Goal: Information Seeking & Learning: Learn about a topic

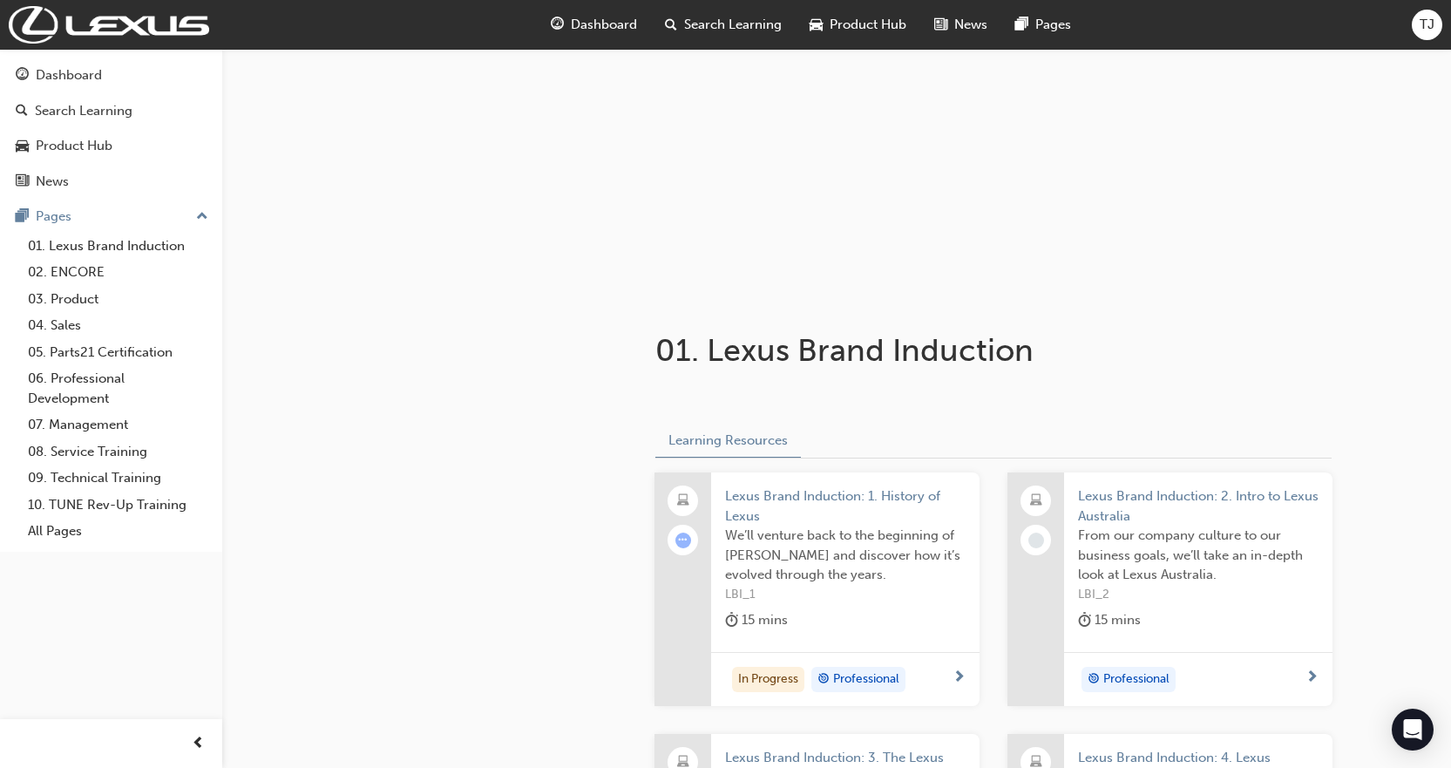
scroll to position [349, 0]
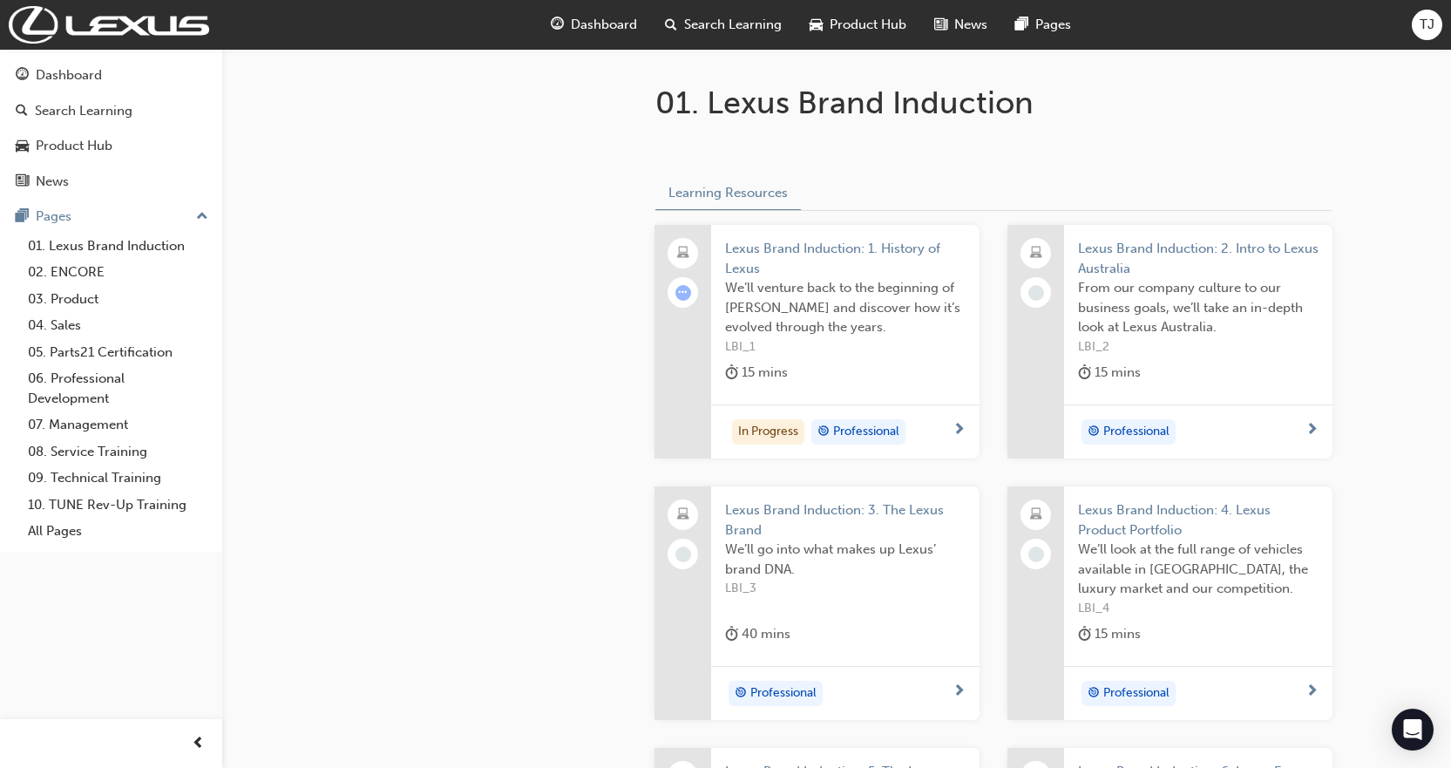
click at [937, 436] on div "In Progress Professional" at bounding box center [838, 432] width 227 height 26
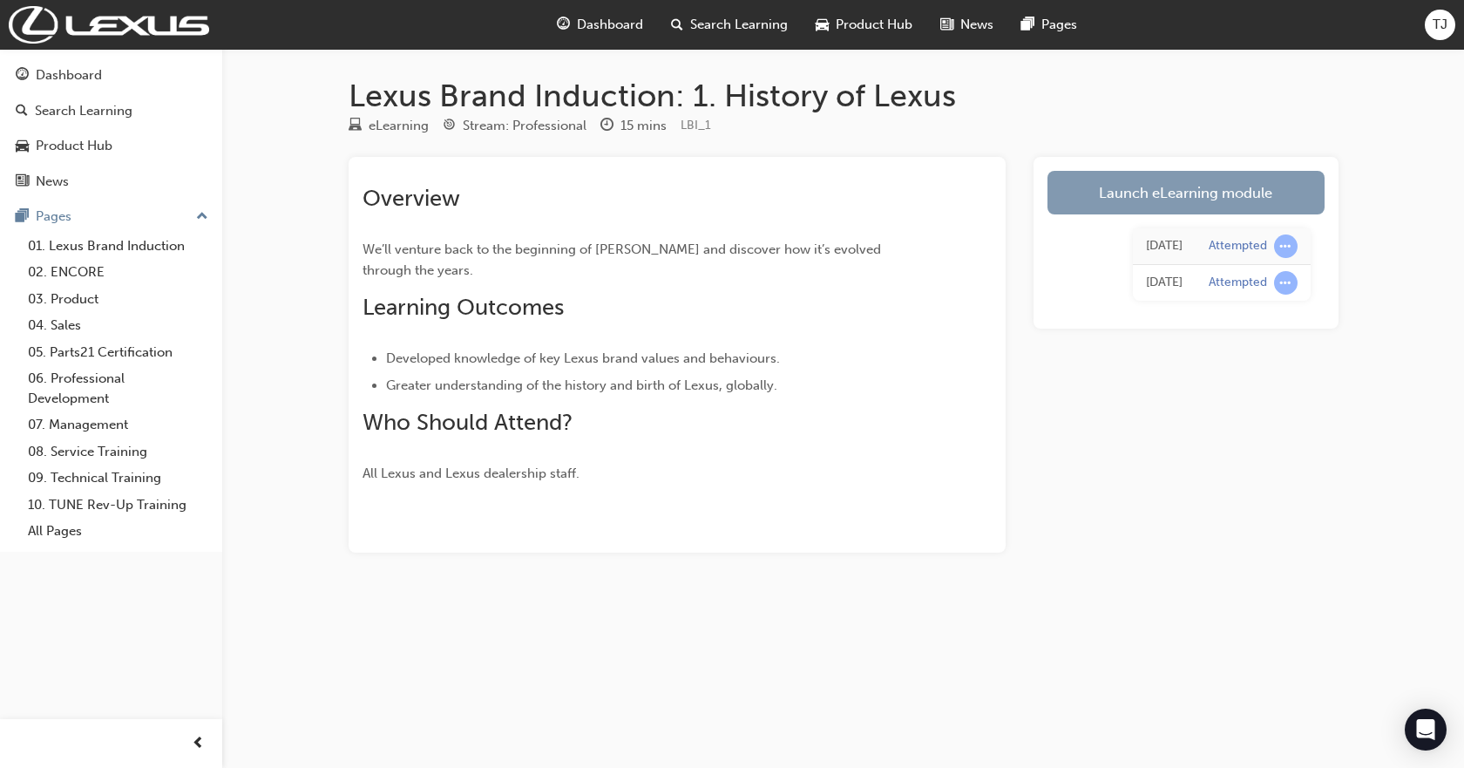
click at [1198, 203] on link "Launch eLearning module" at bounding box center [1185, 193] width 277 height 44
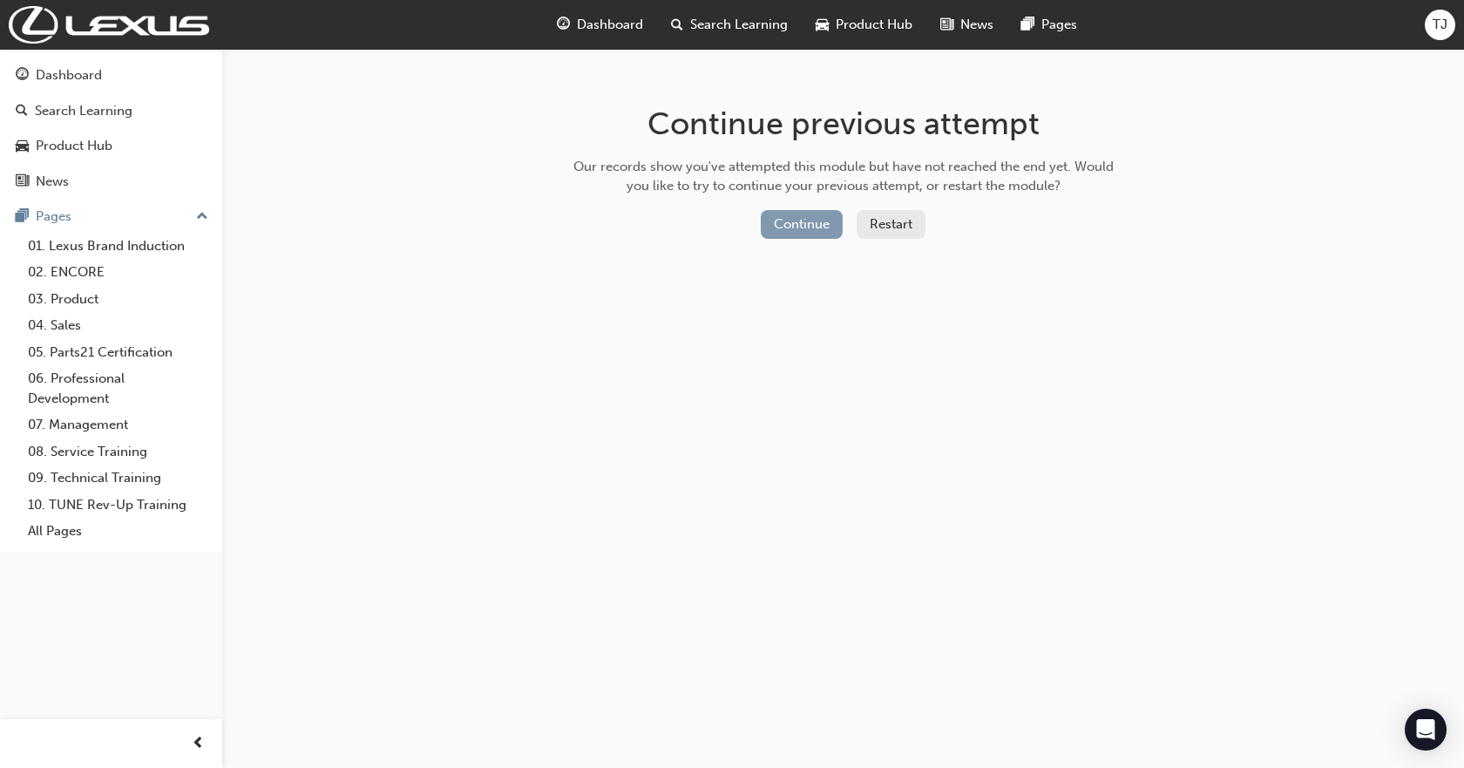
click at [810, 223] on button "Continue" at bounding box center [802, 224] width 82 height 29
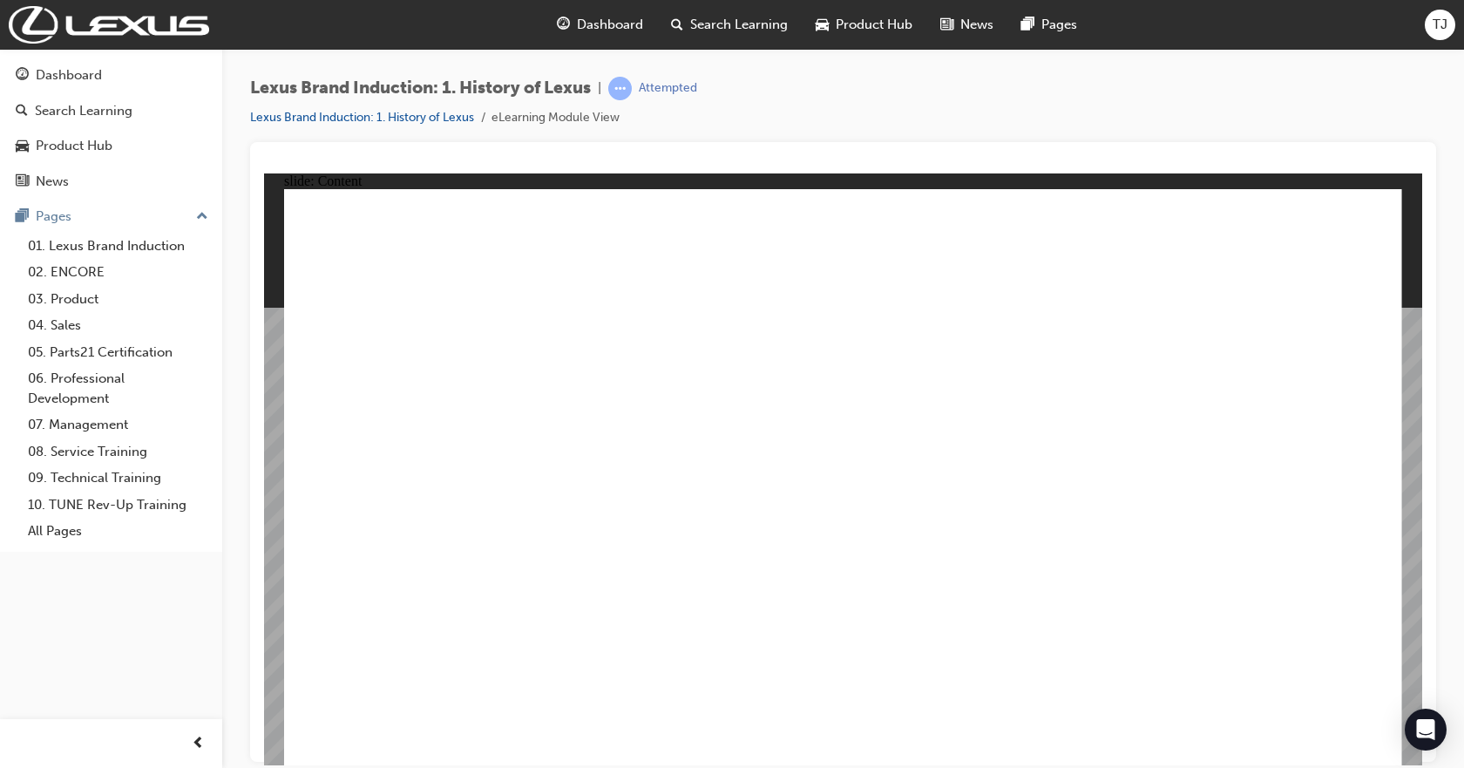
type input "0"
type input "24"
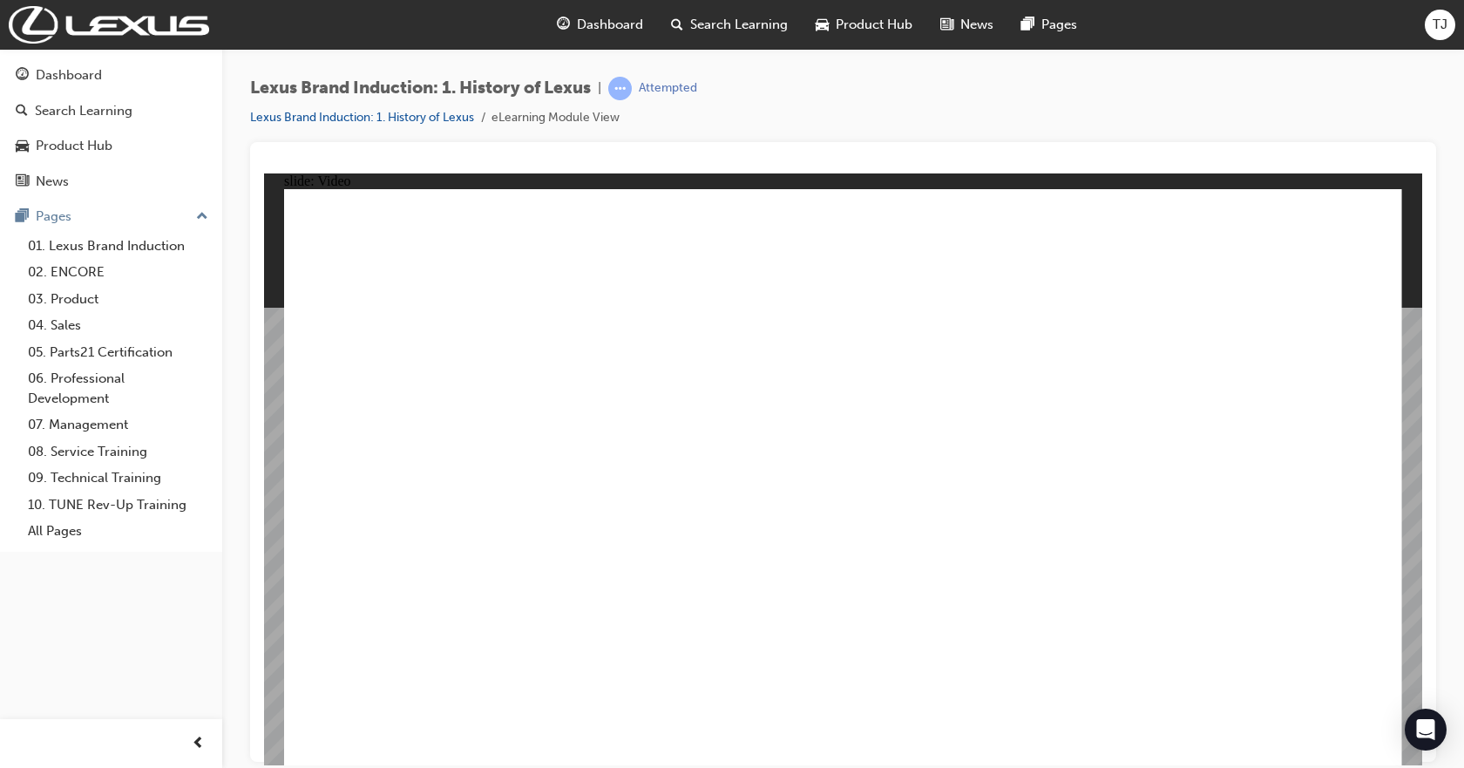
type input "0"
type input "33"
drag, startPoint x: 1216, startPoint y: 128, endPoint x: 1212, endPoint y: 166, distance: 38.5
click at [1216, 128] on div "Lexus Brand Induction: 1. History of Lexus | Attempted Lexus Brand Induction: 1…" at bounding box center [843, 109] width 1186 height 65
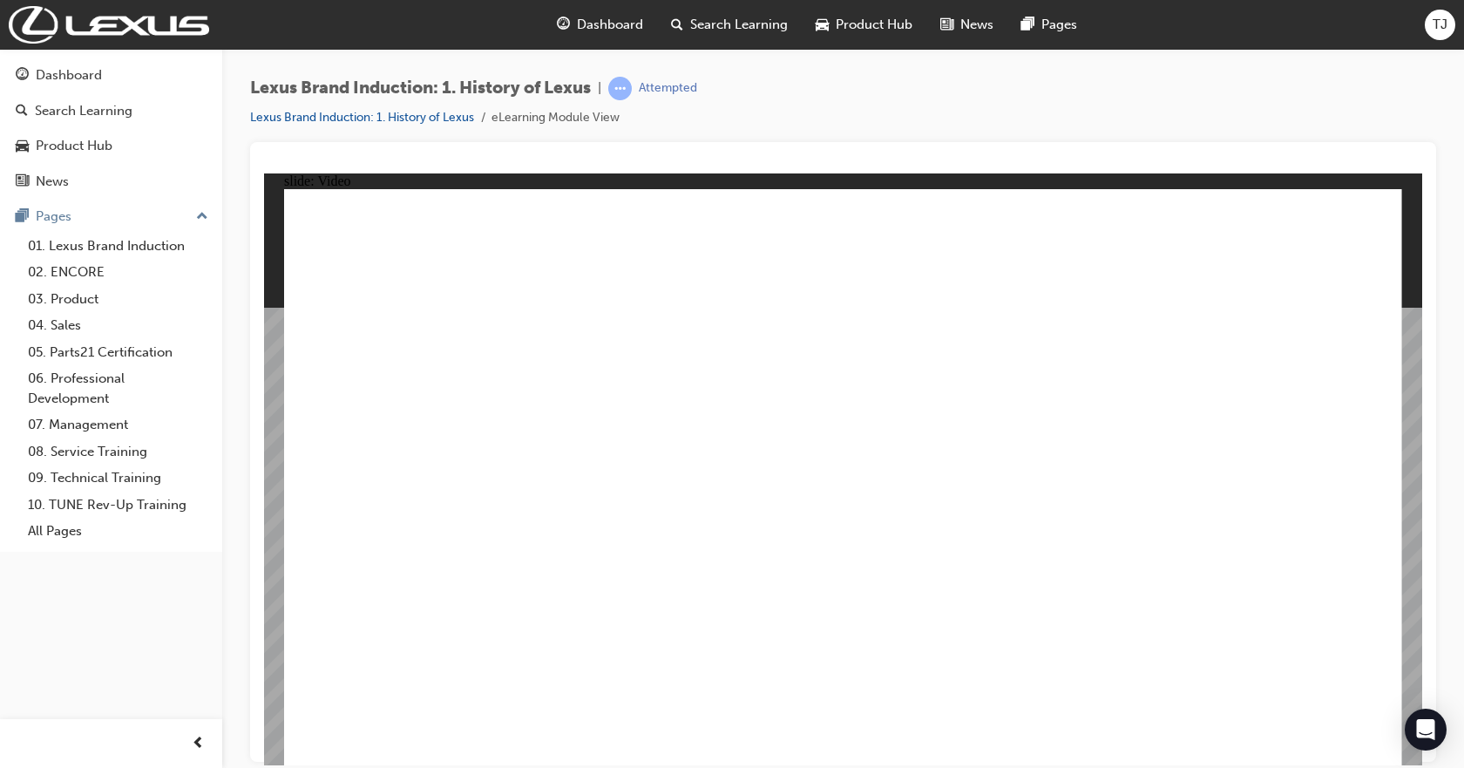
type input "3"
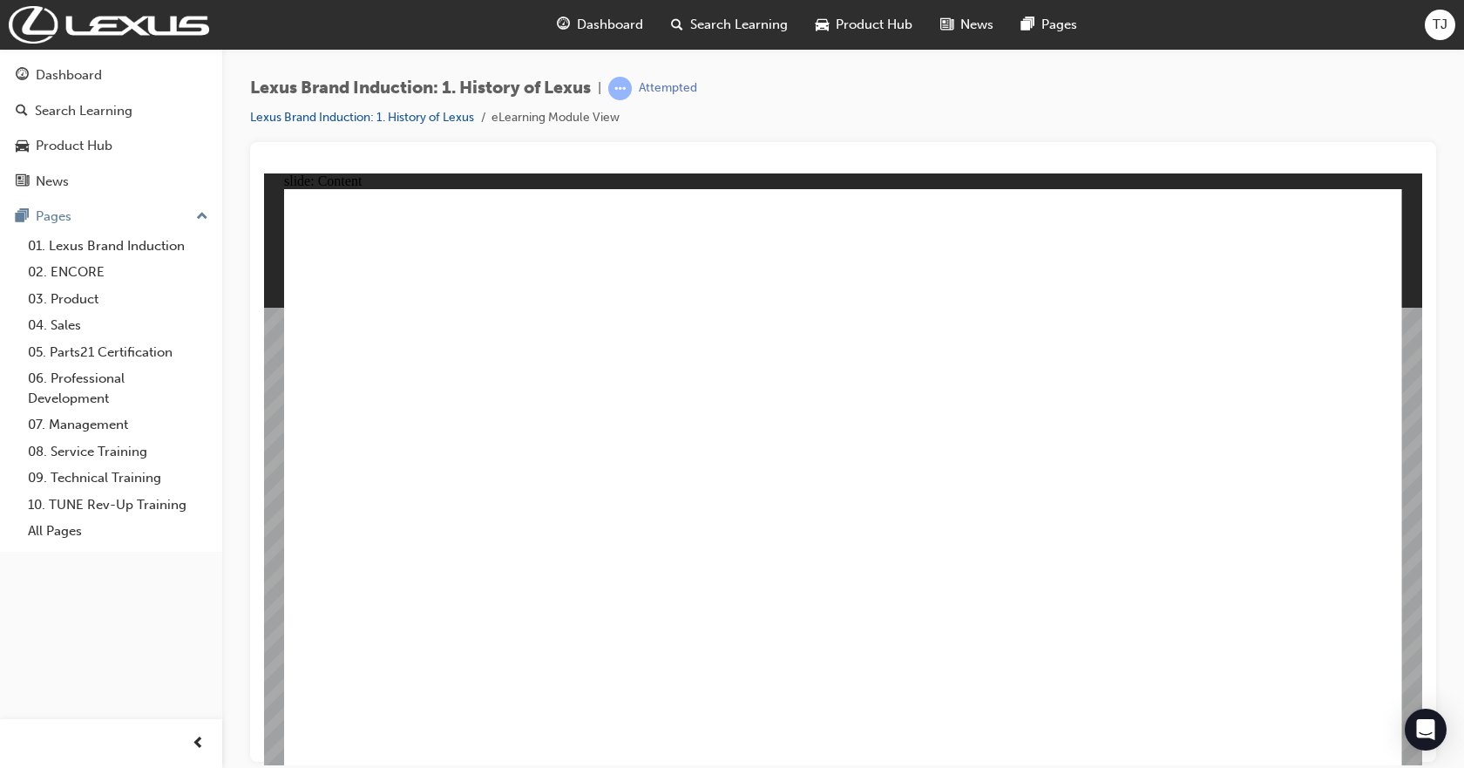
drag, startPoint x: 982, startPoint y: 491, endPoint x: 949, endPoint y: 502, distance: 35.0
radio input "true"
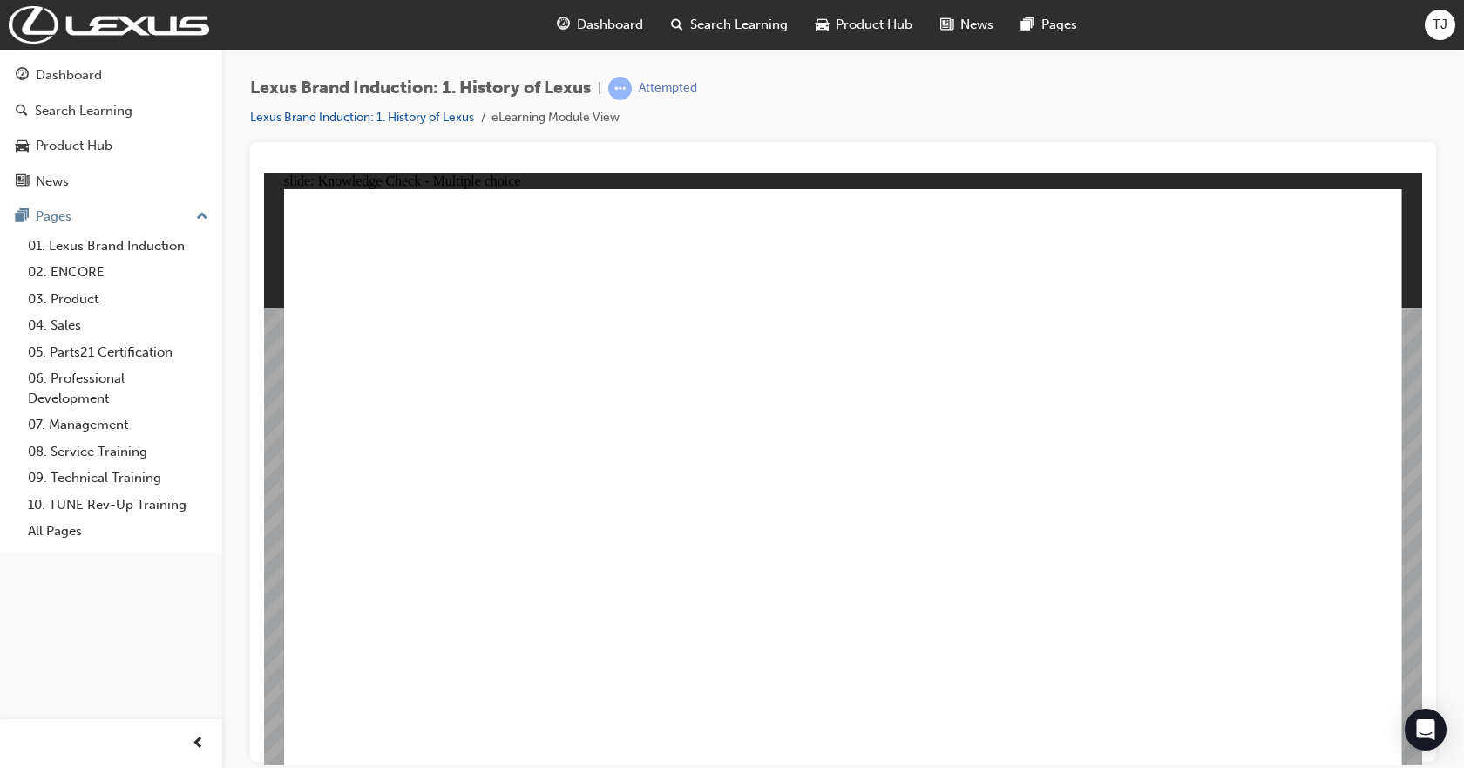
radio input "true"
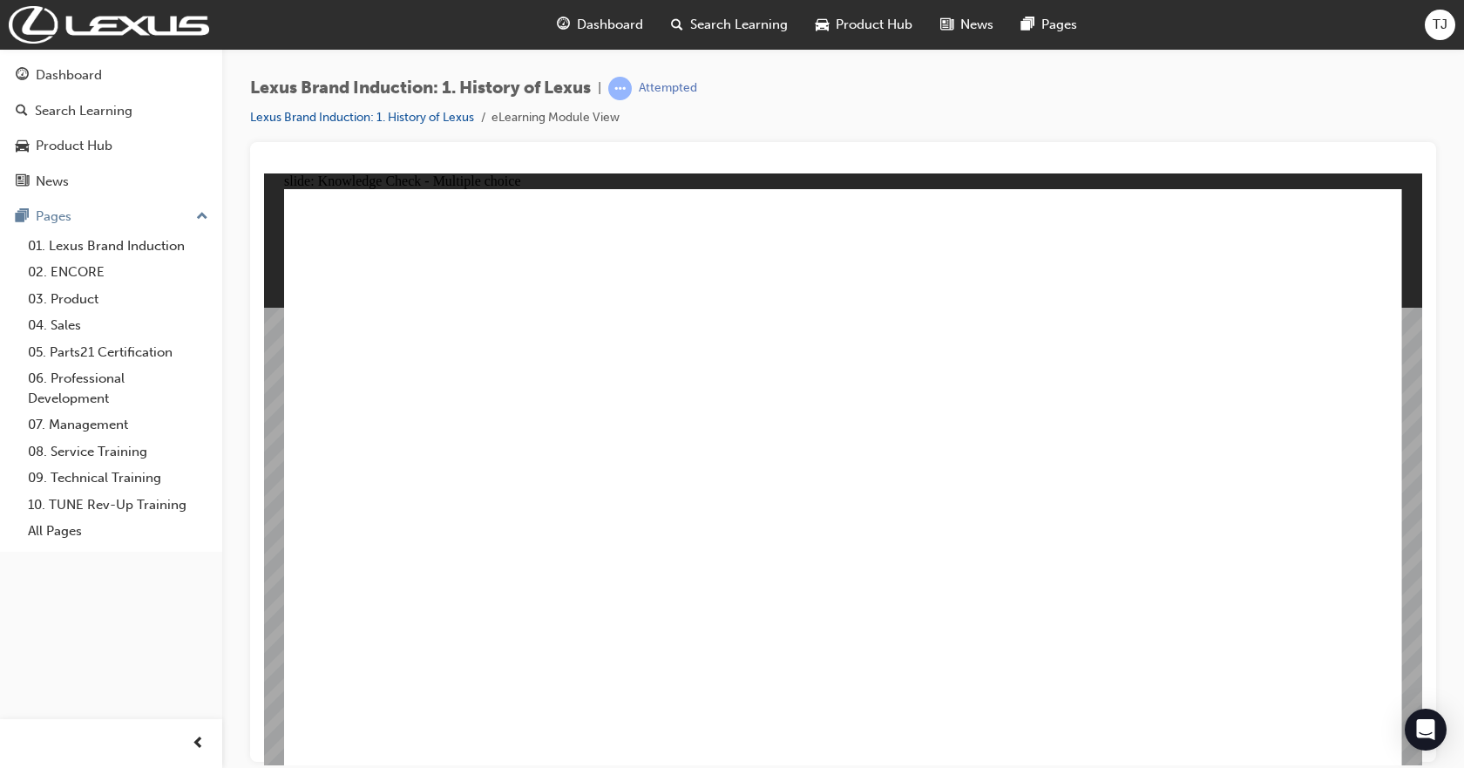
radio input "true"
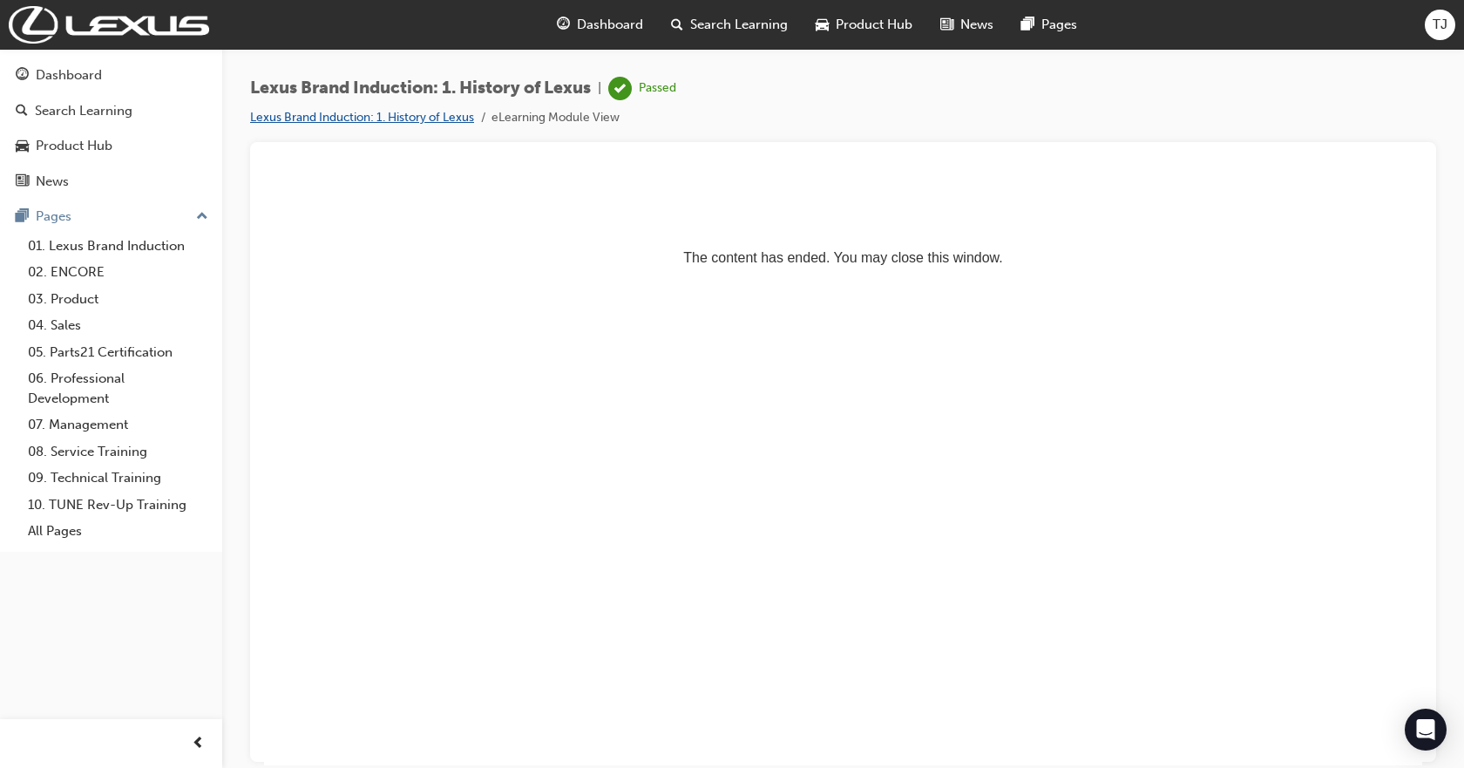
click at [427, 113] on link "Lexus Brand Induction: 1. History of Lexus" at bounding box center [362, 117] width 224 height 15
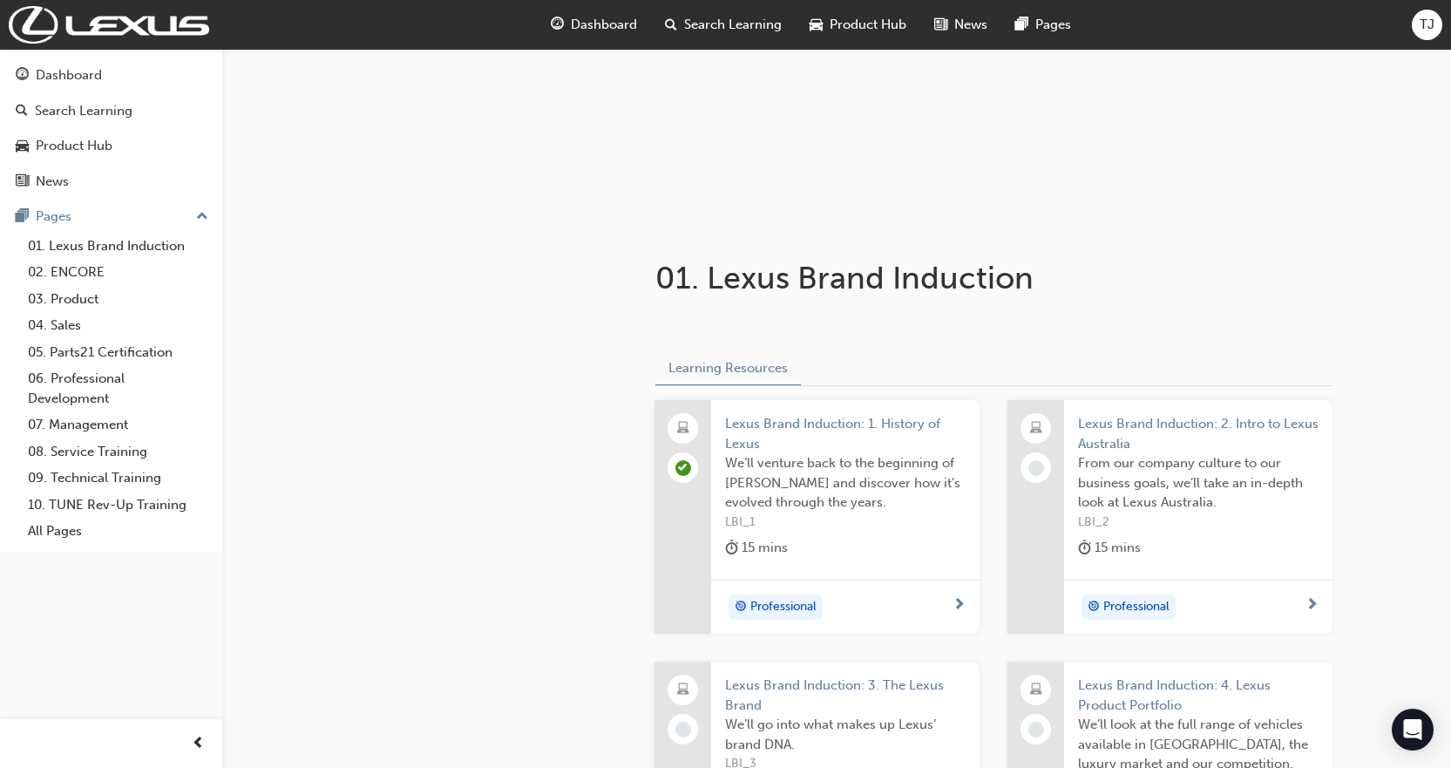
scroll to position [174, 0]
click at [1148, 417] on span "Lexus Brand Induction: 2. Intro to Lexus Australia" at bounding box center [1198, 432] width 241 height 39
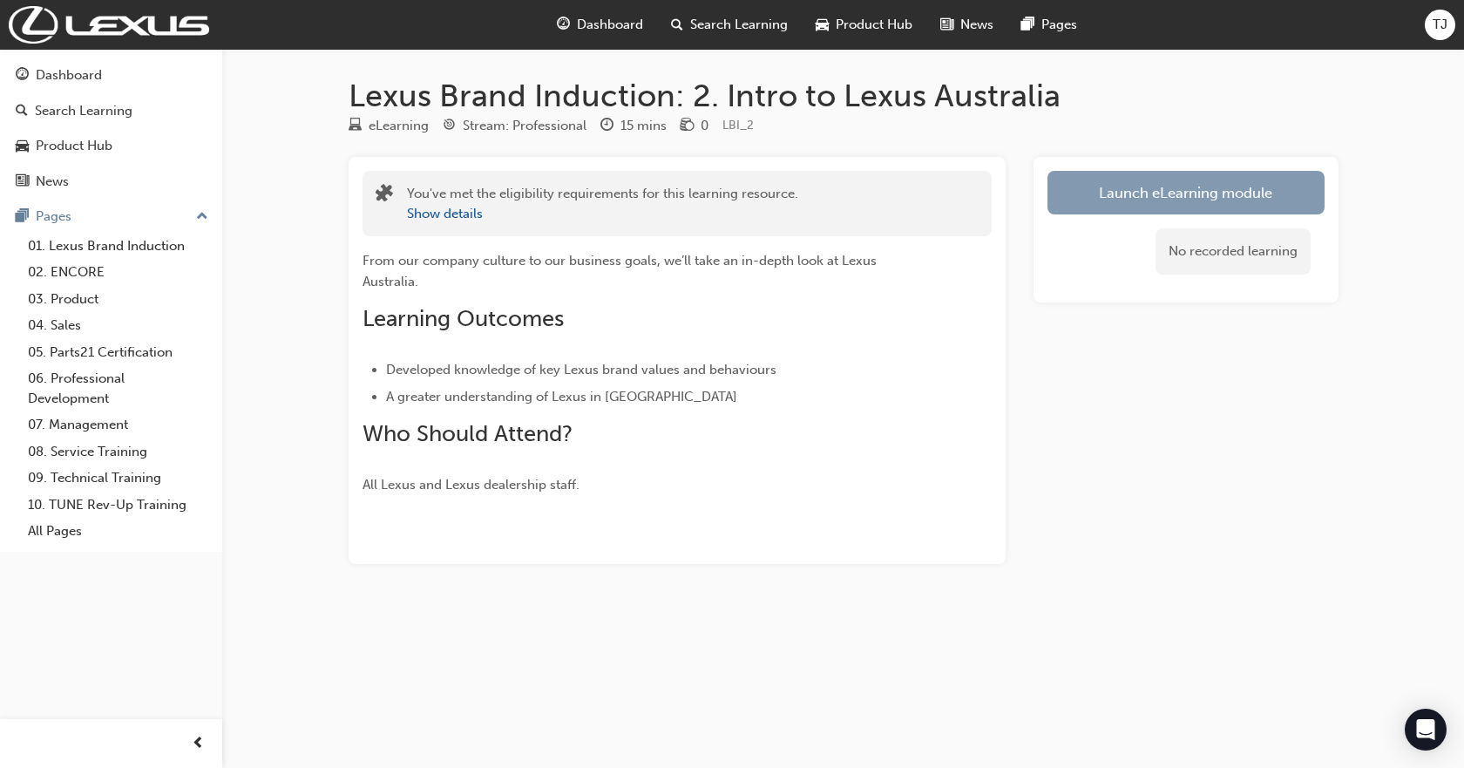
click at [1131, 193] on link "Launch eLearning module" at bounding box center [1185, 193] width 277 height 44
